Goal: Register for event/course

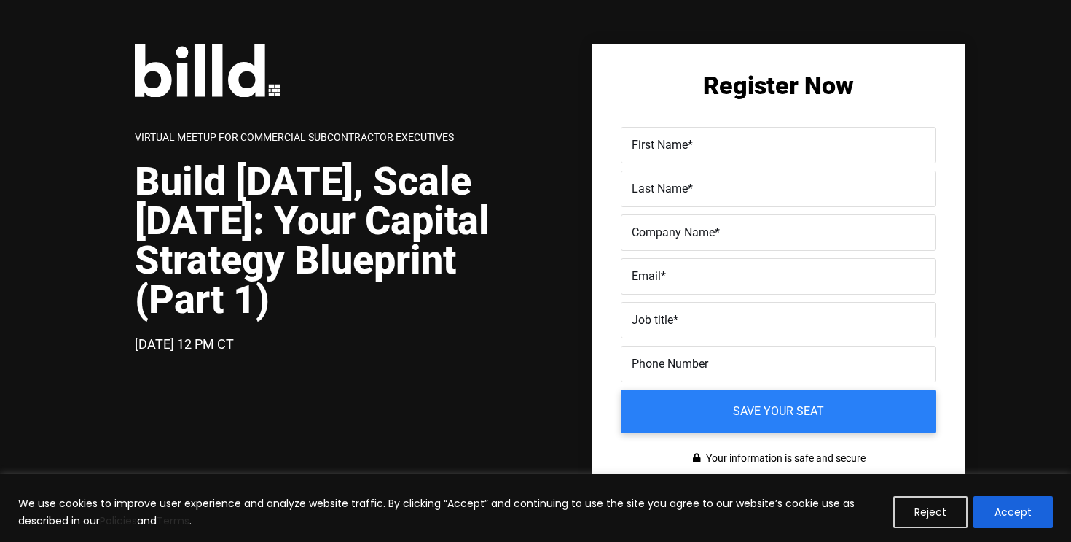
click at [683, 130] on div "First Name *" at bounding box center [779, 145] width 316 height 36
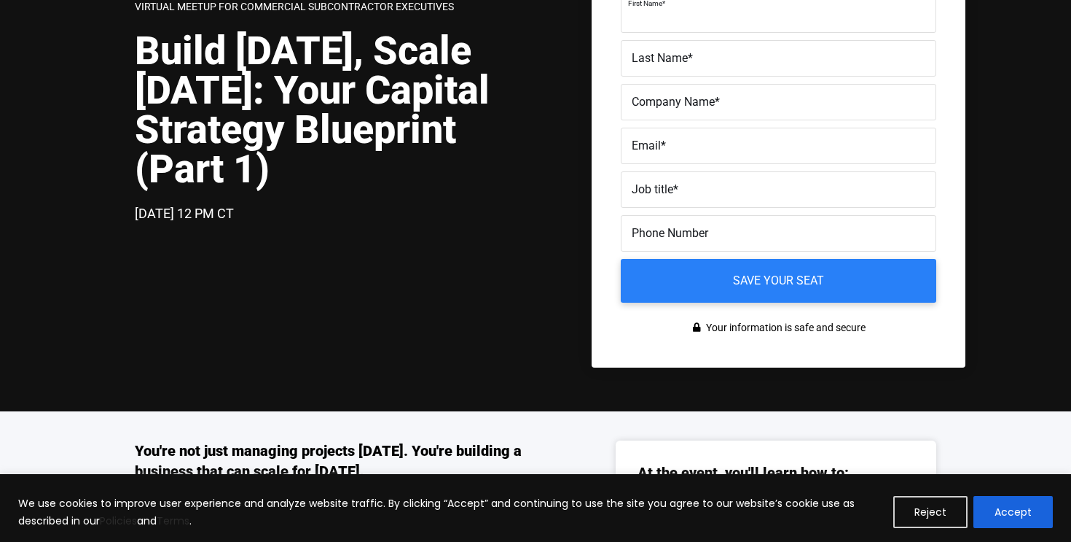
scroll to position [19, 0]
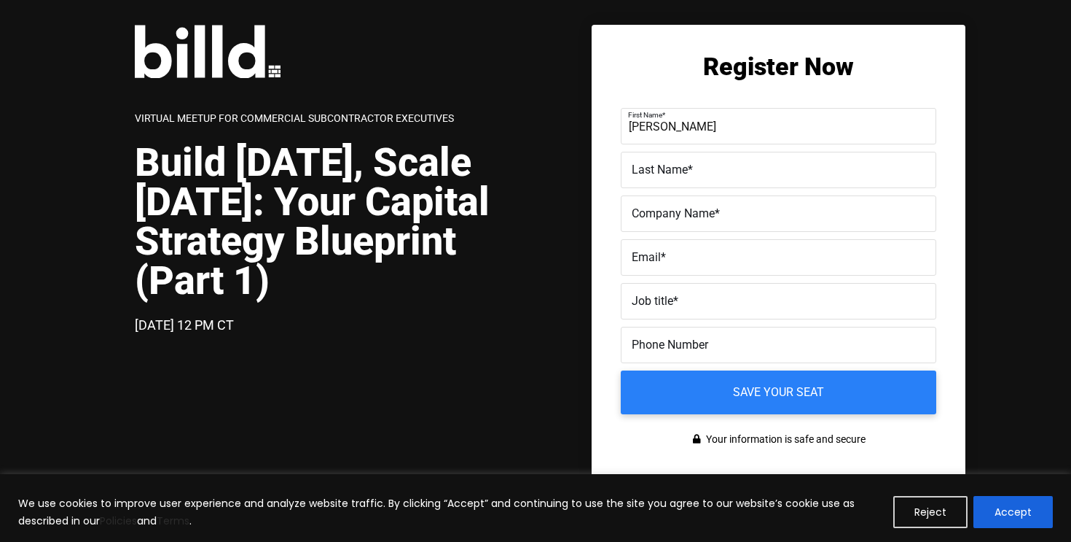
type input "[PERSON_NAME]"
type input "Billd"
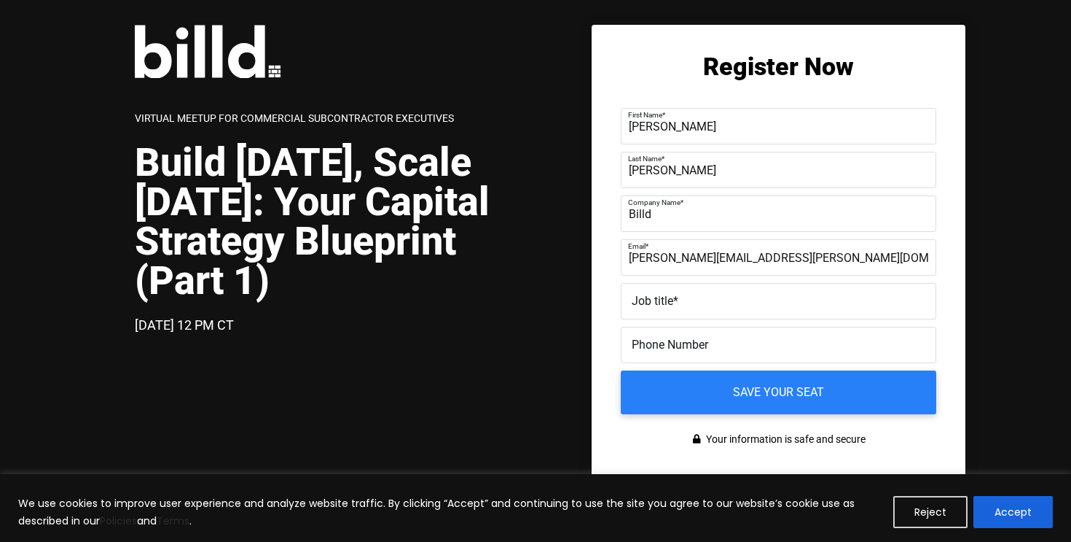
type input "[PERSON_NAME][EMAIL_ADDRESS][PERSON_NAME][DOMAIN_NAME]"
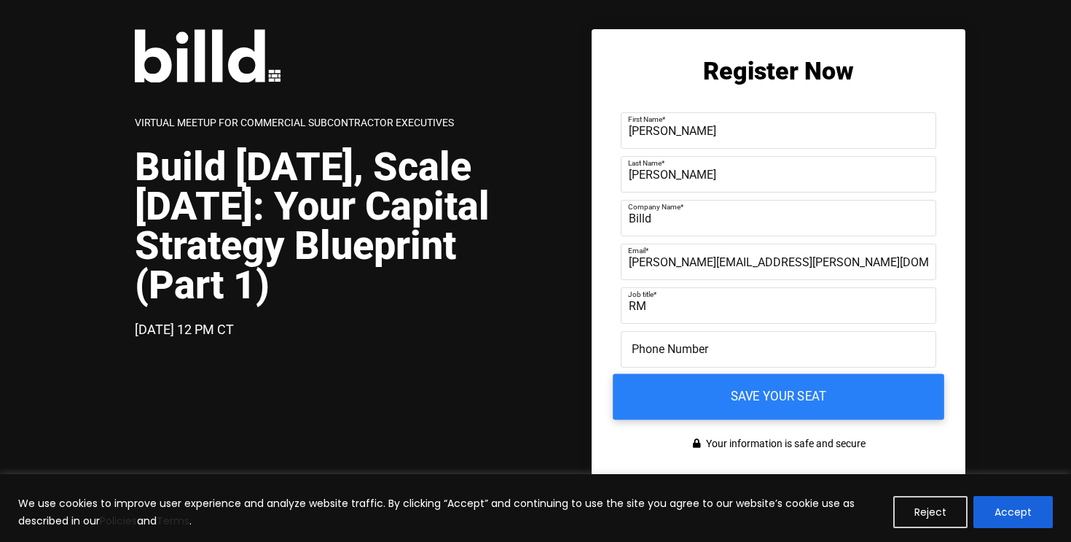
type input "RM"
click at [677, 387] on input "Save your seat" at bounding box center [779, 397] width 332 height 46
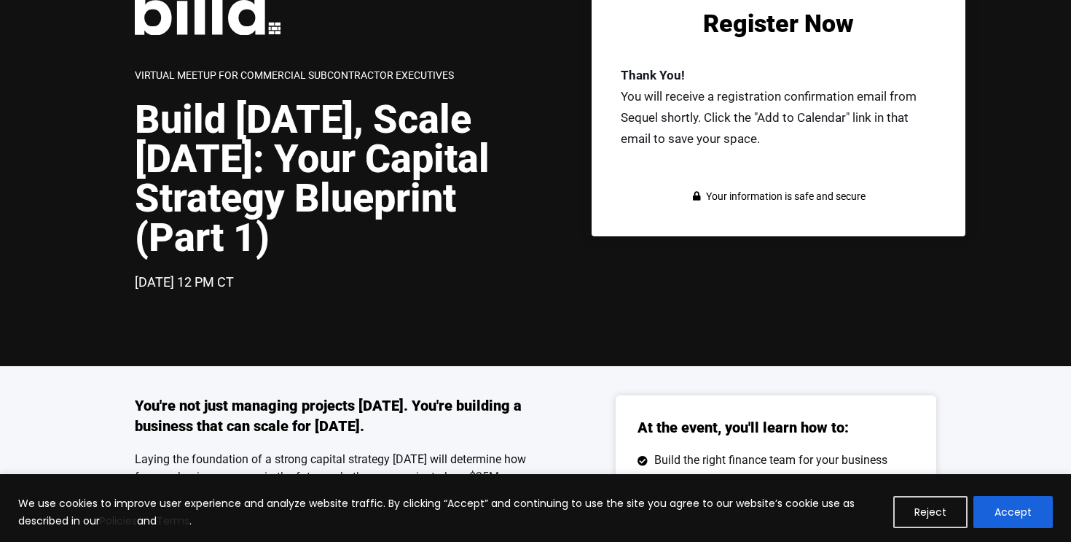
scroll to position [63, 0]
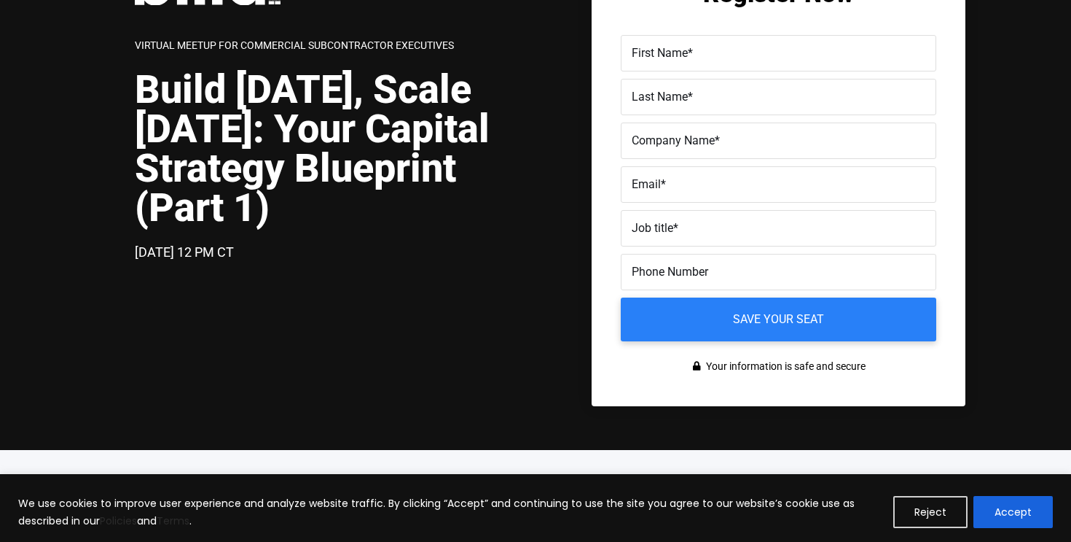
scroll to position [90, 0]
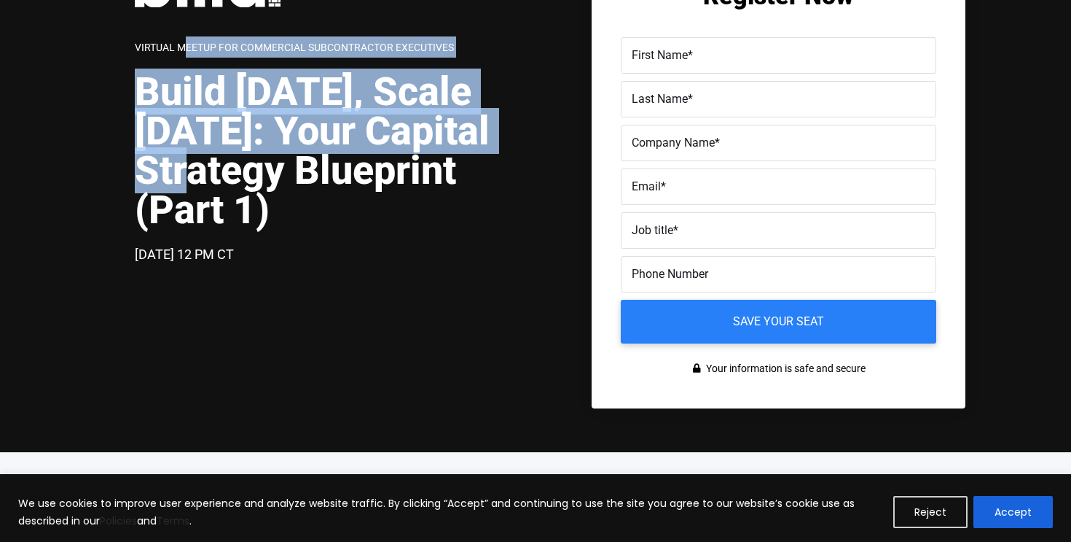
drag, startPoint x: 189, startPoint y: 50, endPoint x: 305, endPoint y: 183, distance: 176.1
click at [305, 183] on div "Virtual Meetup for Commercial Subcontractor Executives Build [DATE], Scale [DAT…" at bounding box center [342, 124] width 415 height 340
click at [305, 183] on h1 "Build [DATE], Scale [DATE]: Your Capital Strategy Blueprint (Part 1)" at bounding box center [335, 150] width 401 height 157
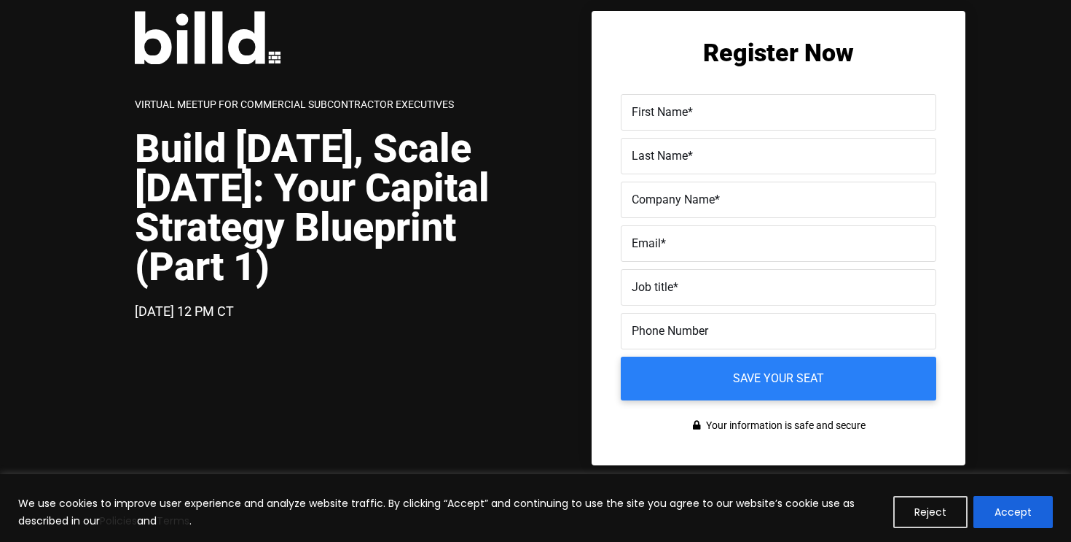
scroll to position [0, 0]
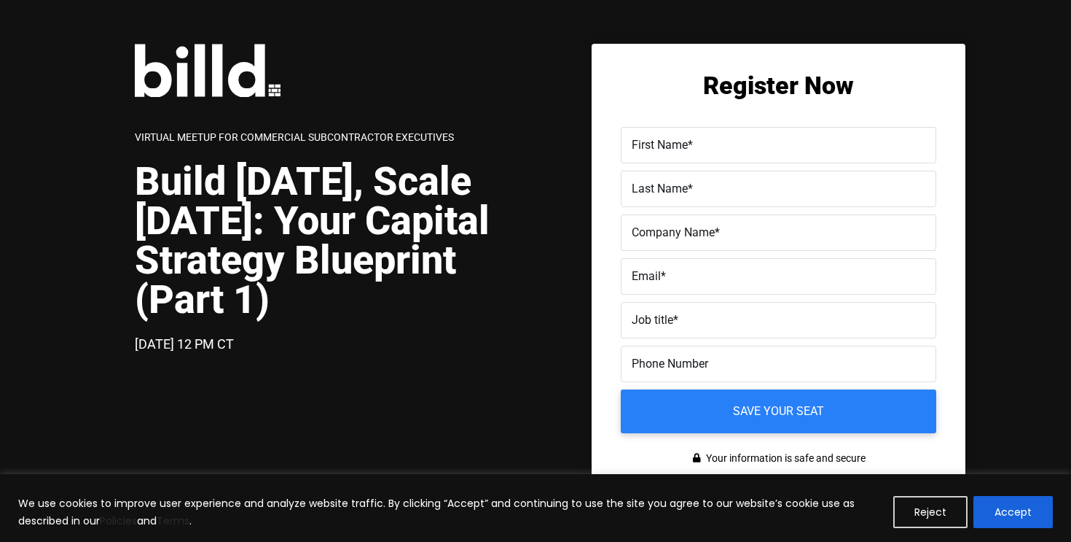
drag, startPoint x: 352, startPoint y: 260, endPoint x: 166, endPoint y: 57, distance: 275.5
click at [166, 58] on div "Virtual Meetup for Commercial Subcontractor Executives Build [DATE], Scale [DAT…" at bounding box center [342, 214] width 415 height 340
click at [176, 21] on div "Virtual Meetup for Commercial Subcontractor Executives Build [DATE], Scale [DAT…" at bounding box center [535, 271] width 1071 height 542
